Goal: Task Accomplishment & Management: Manage account settings

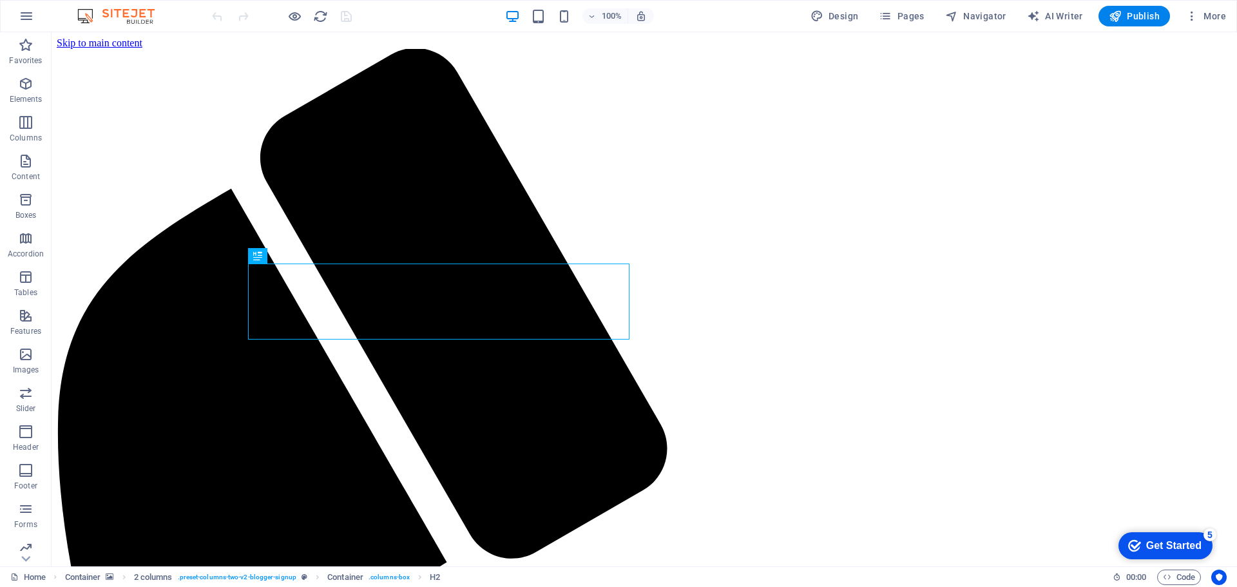
scroll to position [4843, 0]
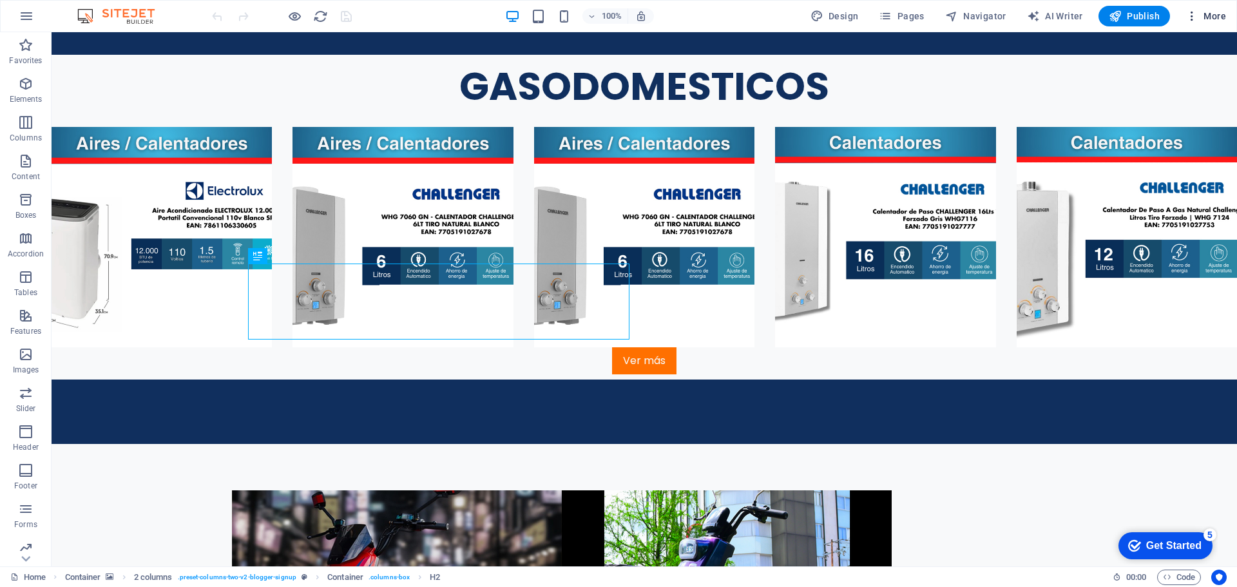
click at [1191, 16] on icon "button" at bounding box center [1192, 16] width 13 height 13
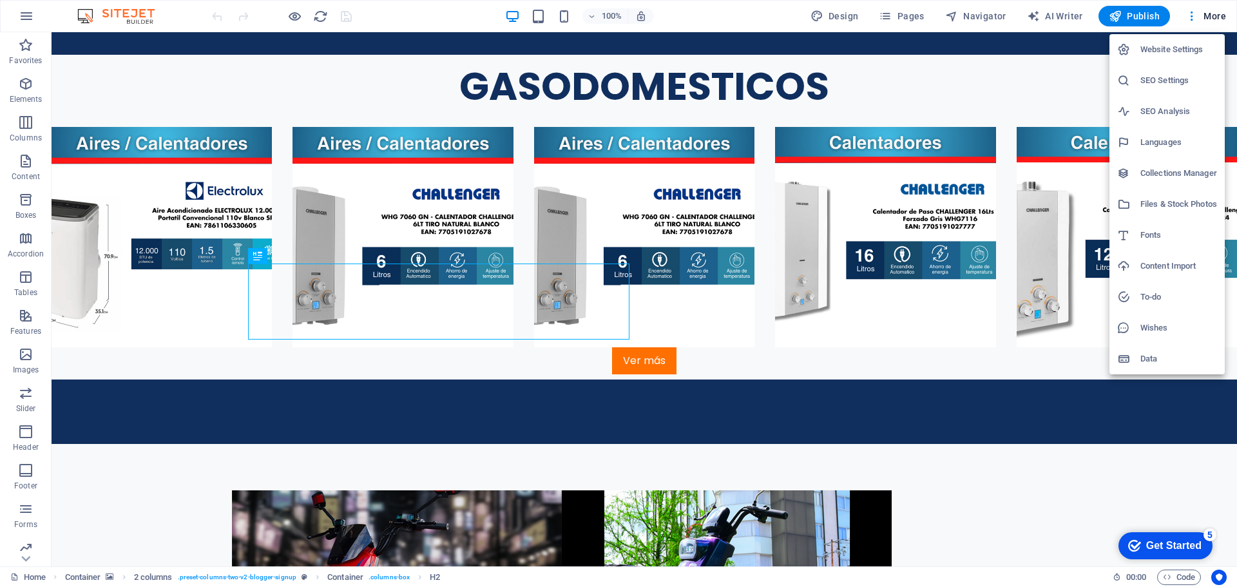
click at [1148, 81] on h6 "SEO Settings" at bounding box center [1179, 80] width 77 height 15
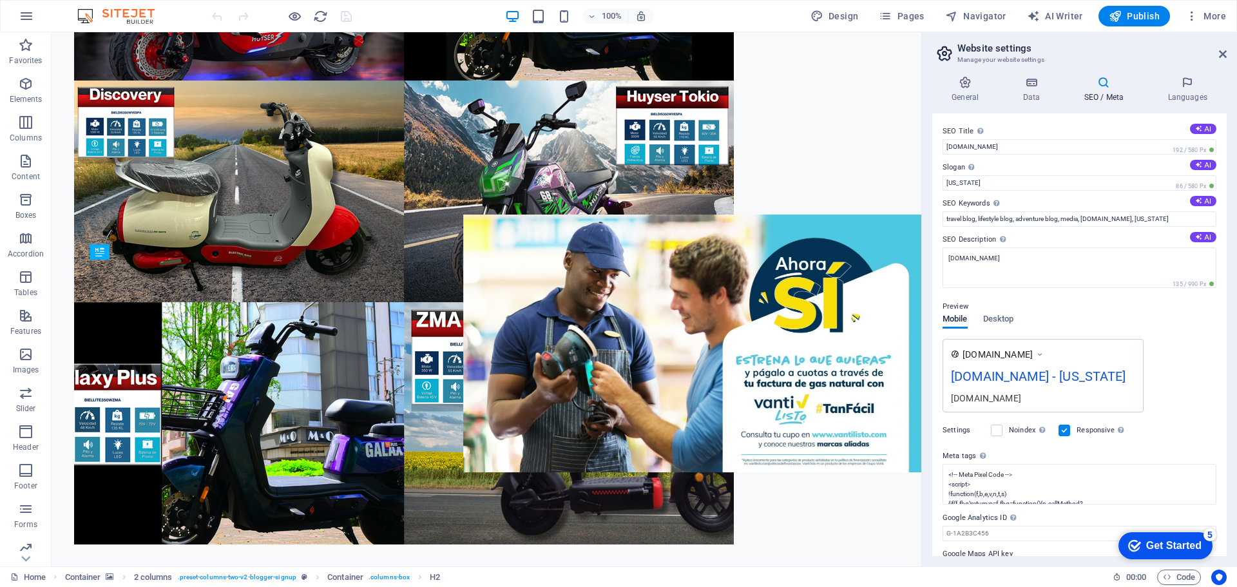
scroll to position [4195, 0]
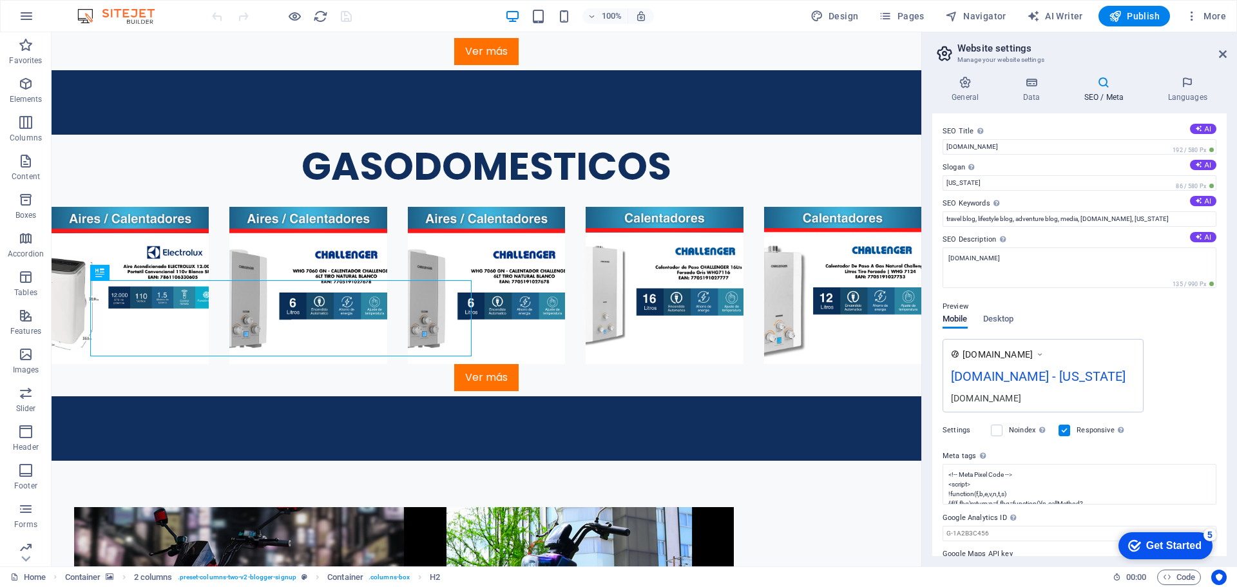
drag, startPoint x: 1224, startPoint y: 289, endPoint x: 1222, endPoint y: 365, distance: 76.1
click at [1222, 365] on div "SEO Title The title of your website - make it something that stands out in sear…" at bounding box center [1079, 334] width 295 height 443
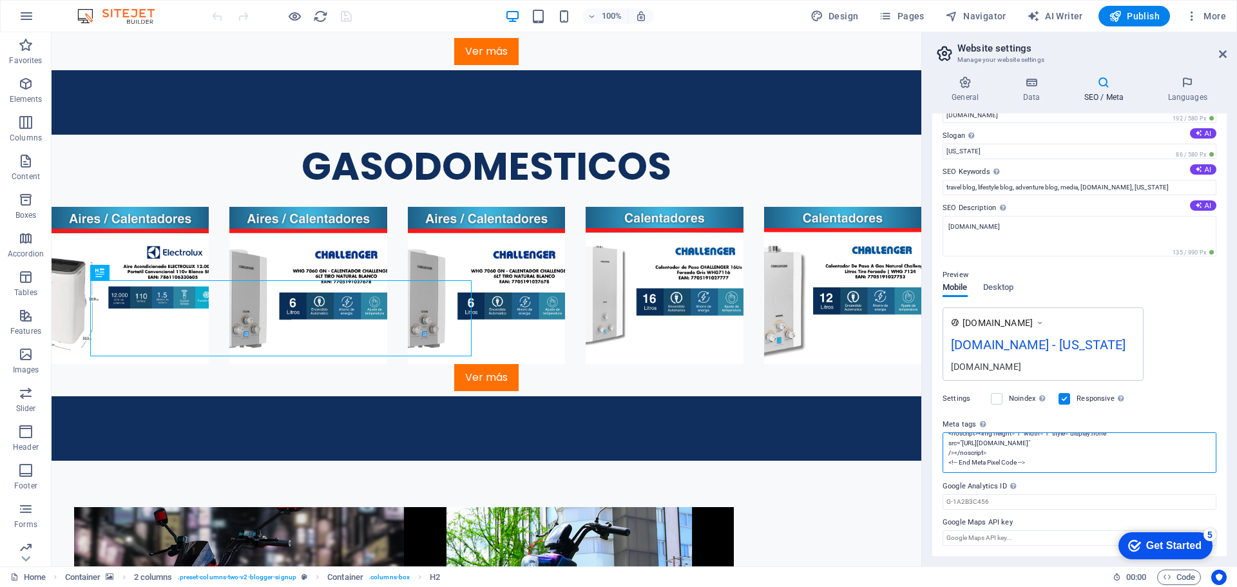
scroll to position [0, 0]
click at [1036, 463] on textarea "<!-- Meta Pixel Code --> <script> !function(f,b,e,v,n,t,s) {if(f.fbq)return;n=f…" at bounding box center [1080, 452] width 274 height 41
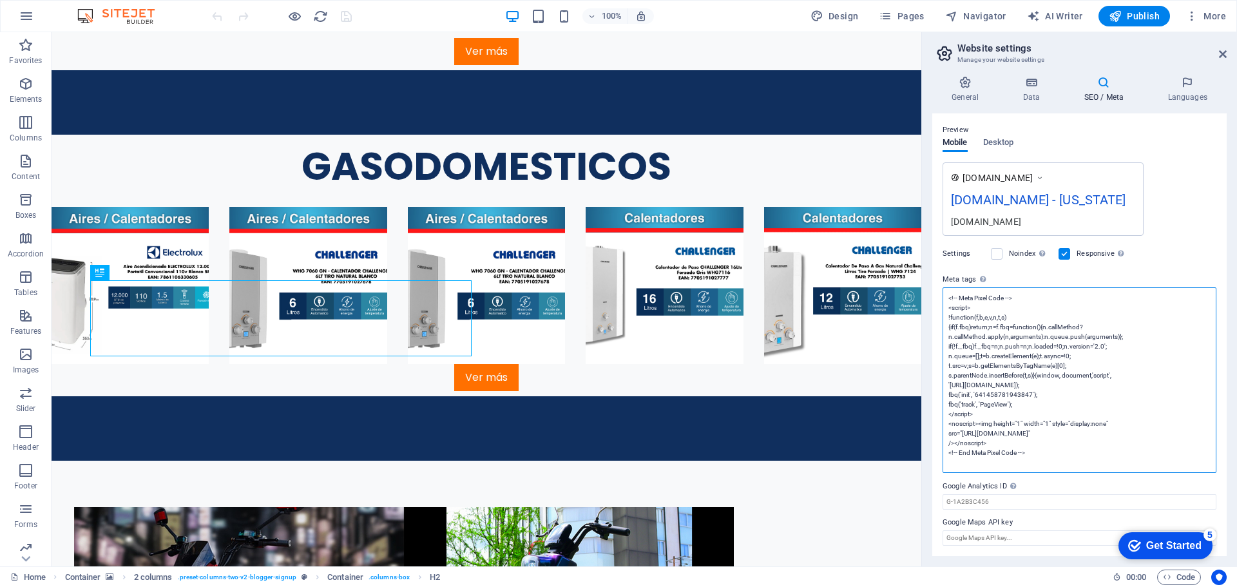
scroll to position [195, 0]
click at [1039, 453] on textarea "<!-- Meta Pixel Code --> <script> !function(f,b,e,v,n,t,s) {if(f.fbq)return;n=f…" at bounding box center [1080, 380] width 274 height 186
paste textarea "<meta name="facebook-domain-verification" content="abc123xyz456" />"
type textarea "<!-- Meta Pixel Code --> <script> !function(f,b,e,v,n,t,s) {if(f.fbq)return;n=f…"
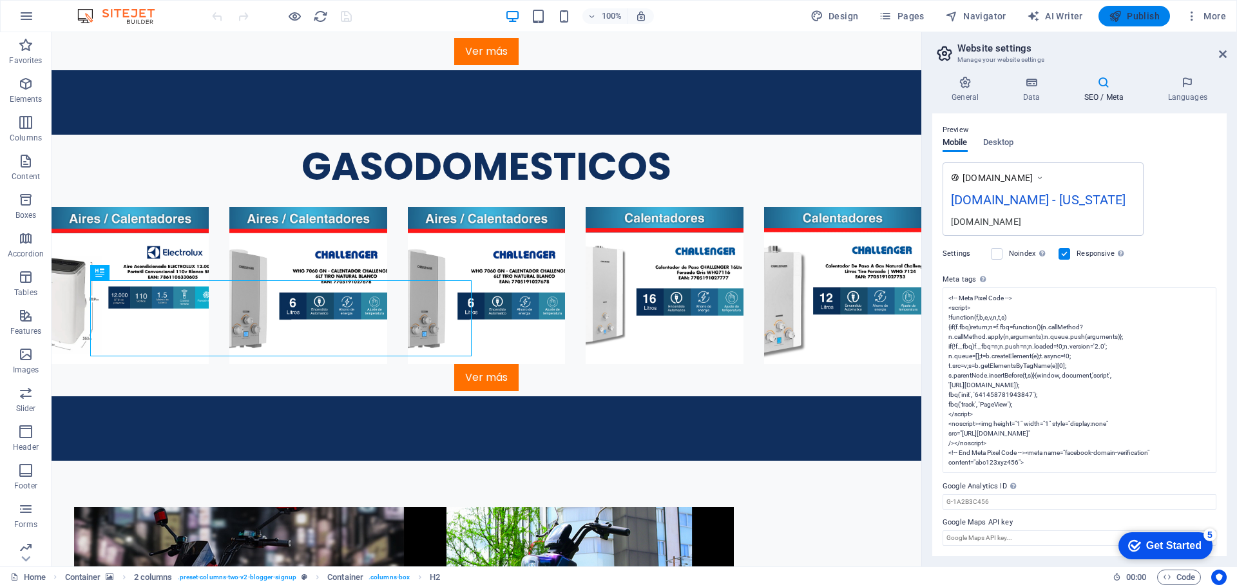
scroll to position [50, 0]
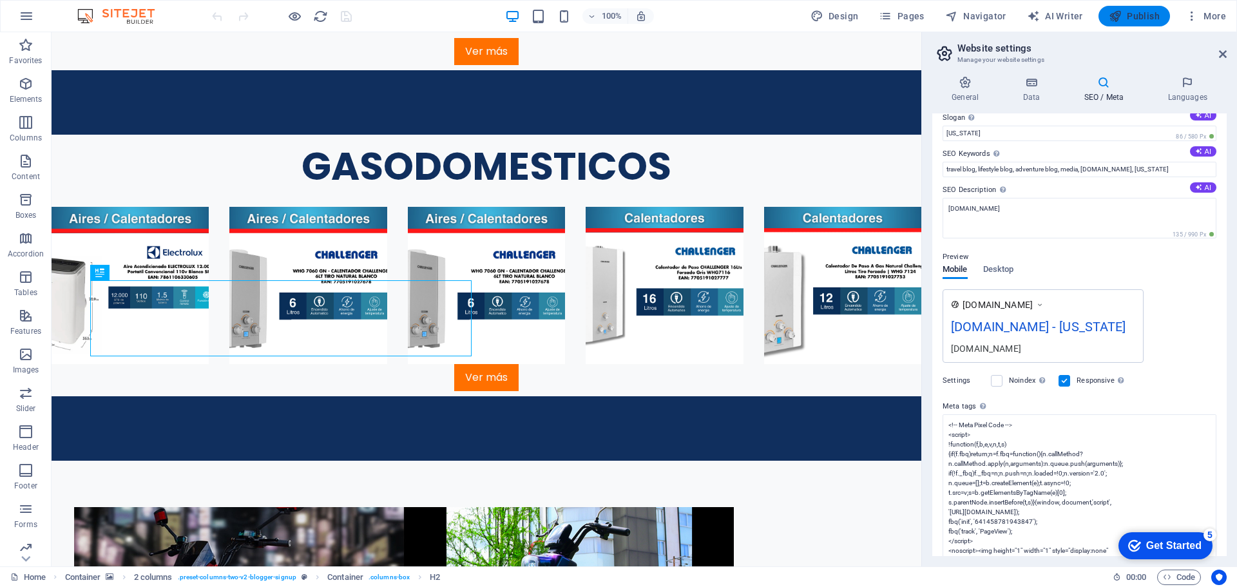
click at [1123, 17] on body "[DOMAIN_NAME] Home (en) Favorites Elements Columns Content Boxes Accordion Tabl…" at bounding box center [618, 293] width 1237 height 587
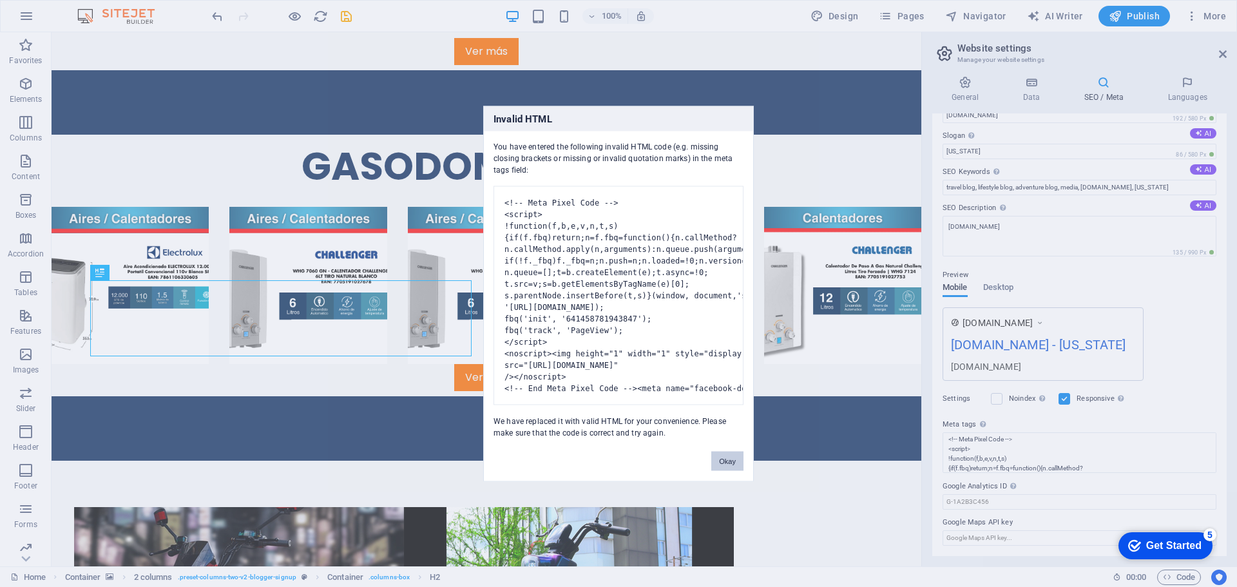
click at [726, 470] on button "Okay" at bounding box center [727, 460] width 32 height 19
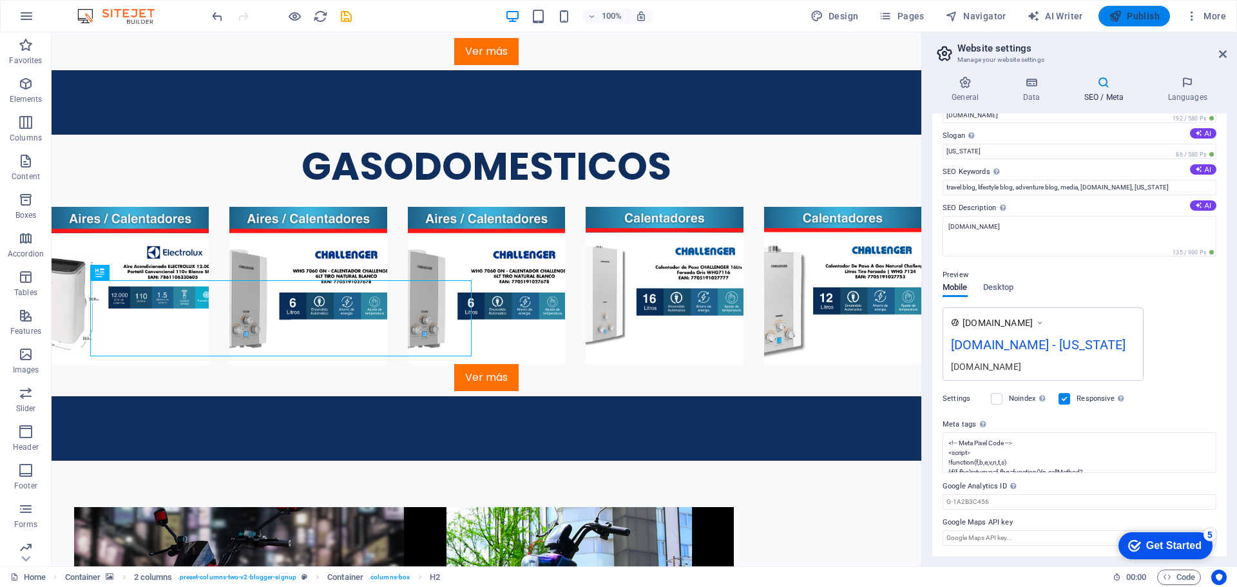
click at [1134, 14] on span "Publish" at bounding box center [1134, 16] width 51 height 13
